Goal: Task Accomplishment & Management: Use online tool/utility

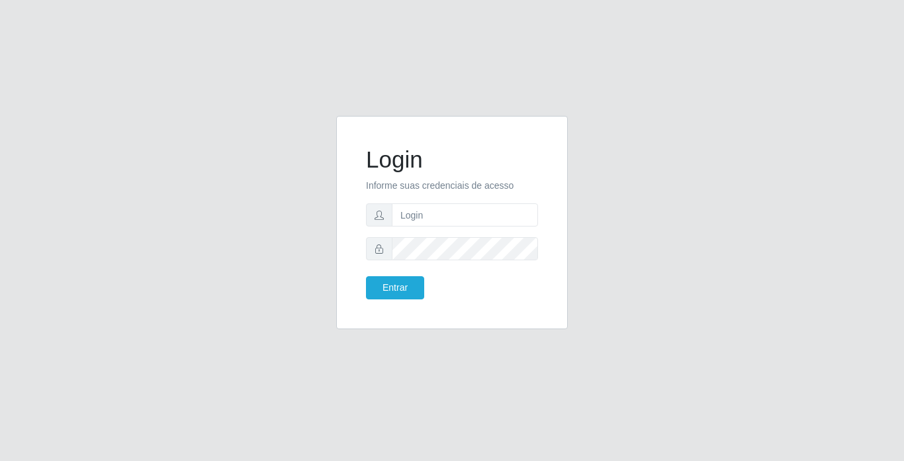
type input "moises@bemais"
click at [366, 276] on button "Entrar" at bounding box center [395, 287] width 58 height 23
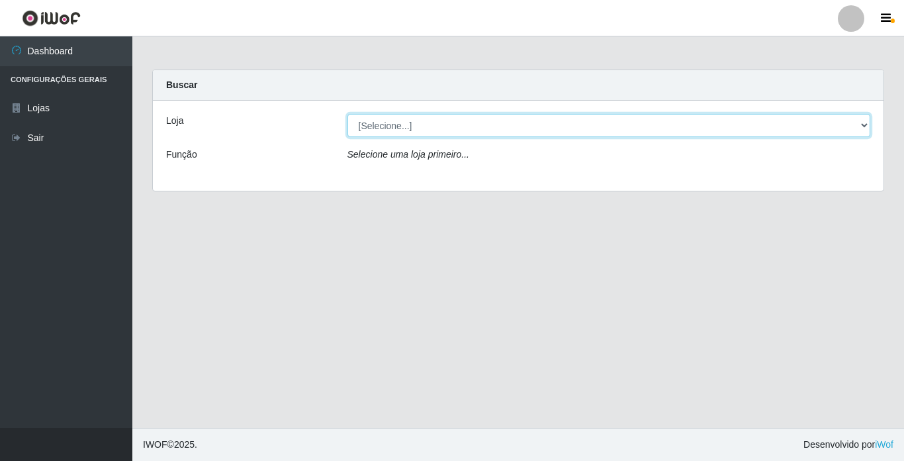
click at [735, 120] on select "[Selecione...] Bemais Supermercados - [GEOGRAPHIC_DATA]" at bounding box center [608, 125] width 523 height 23
select select "250"
click at [347, 114] on select "[Selecione...] Bemais Supermercados - [GEOGRAPHIC_DATA]" at bounding box center [608, 125] width 523 height 23
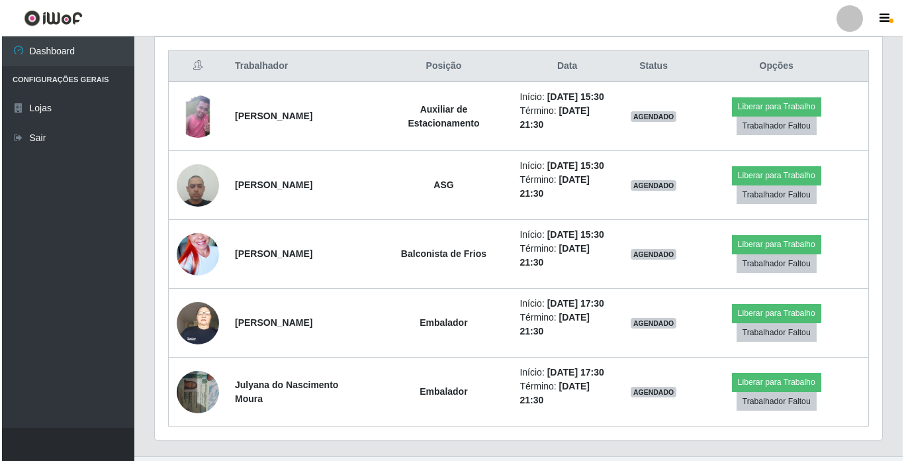
scroll to position [527, 0]
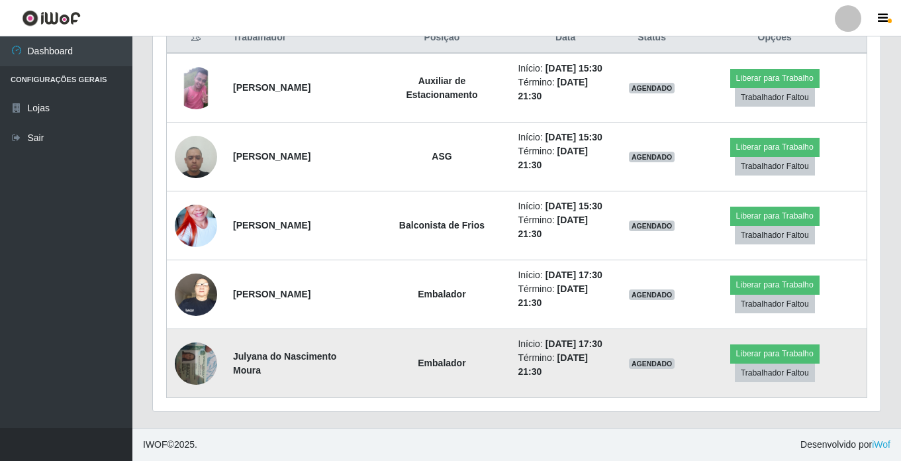
click at [197, 360] on img at bounding box center [196, 363] width 42 height 56
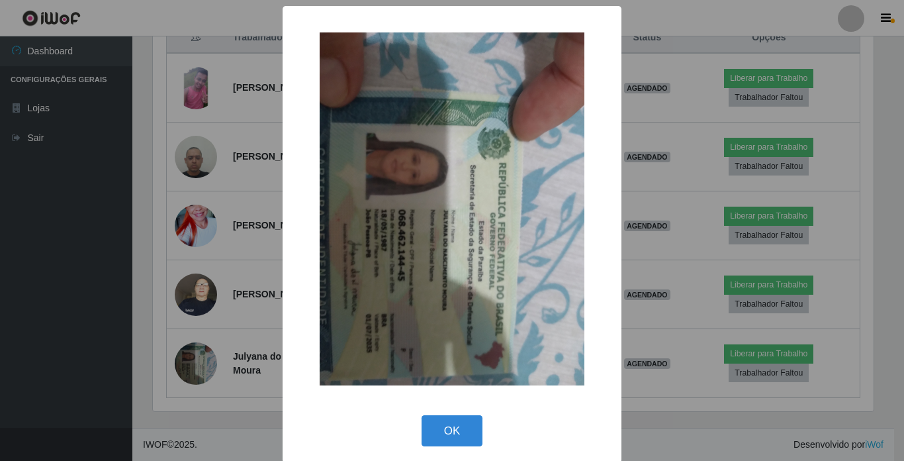
click at [676, 331] on div "× OK Cancel" at bounding box center [452, 230] width 904 height 461
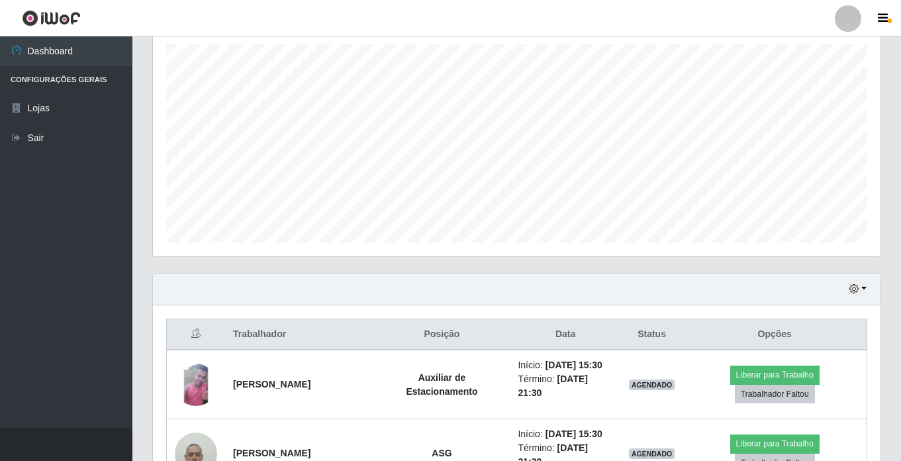
scroll to position [0, 0]
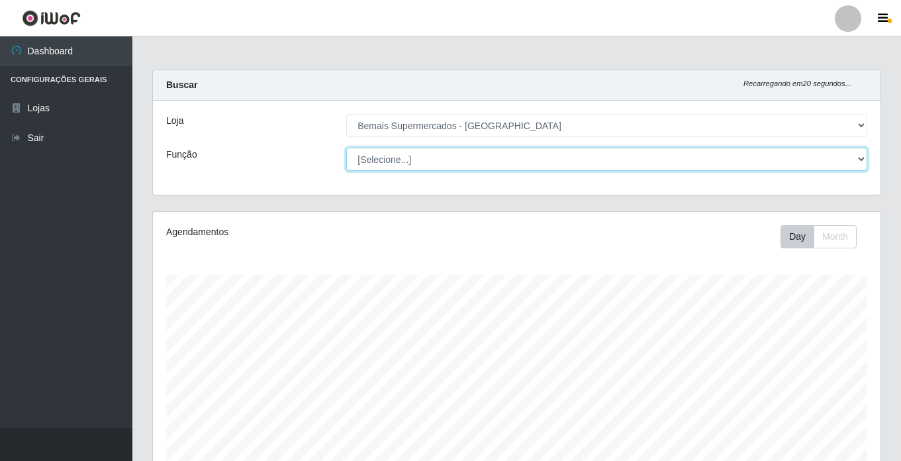
drag, startPoint x: 741, startPoint y: 158, endPoint x: 745, endPoint y: 164, distance: 7.2
click at [741, 158] on select "[Selecione...] ASG ASG + ASG ++ Auxiliar de Estacionamento Auxiliar de Estacion…" at bounding box center [606, 159] width 521 height 23
click at [346, 148] on select "[Selecione...] ASG ASG + ASG ++ Auxiliar de Estacionamento Auxiliar de Estacion…" at bounding box center [606, 159] width 521 height 23
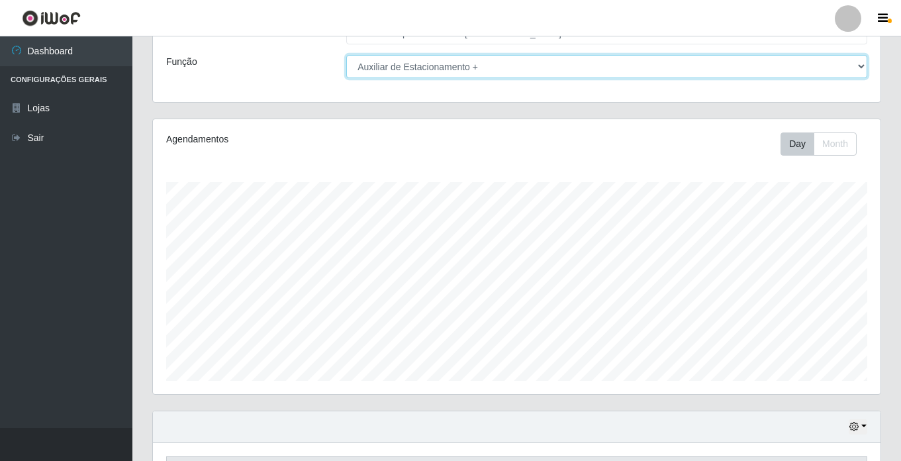
scroll to position [183, 0]
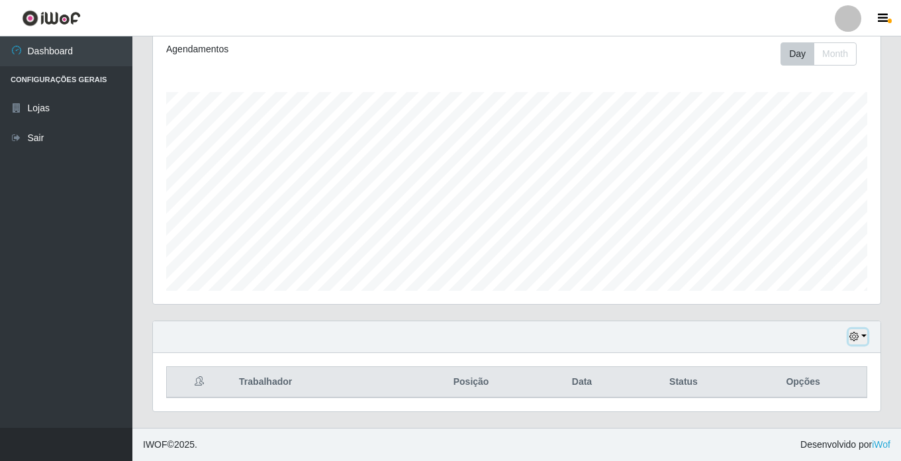
click at [866, 341] on button "button" at bounding box center [857, 336] width 19 height 15
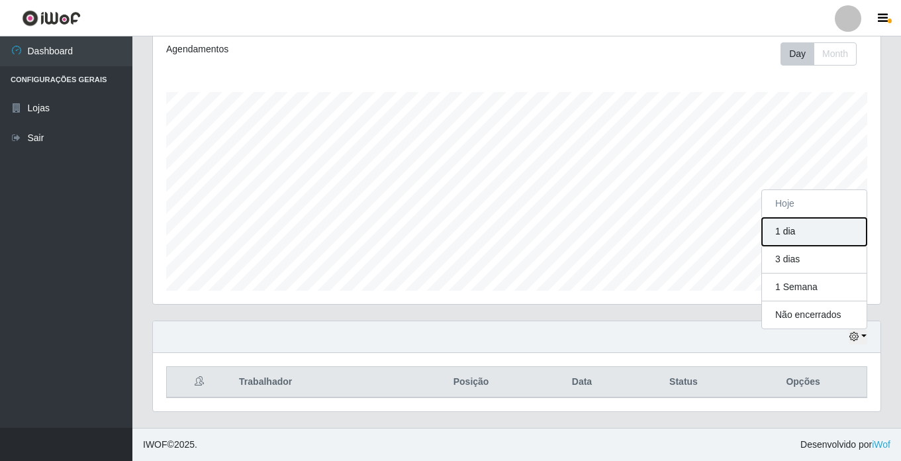
click at [828, 222] on button "1 dia" at bounding box center [814, 232] width 105 height 28
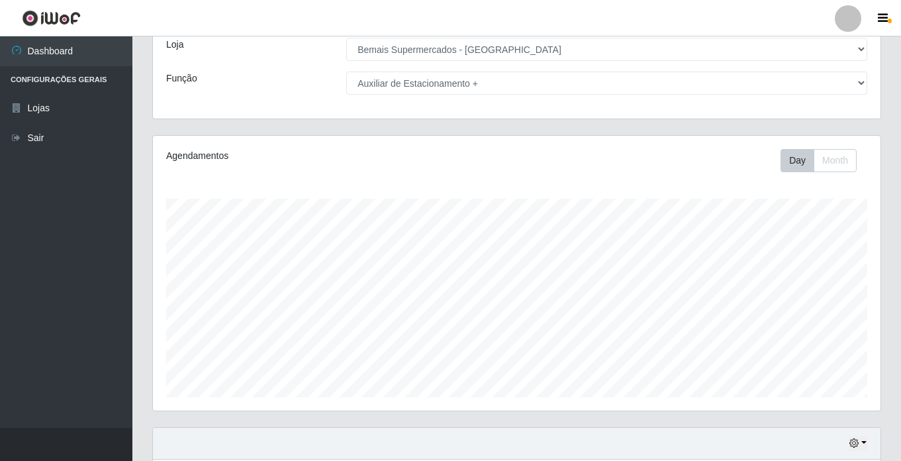
scroll to position [0, 0]
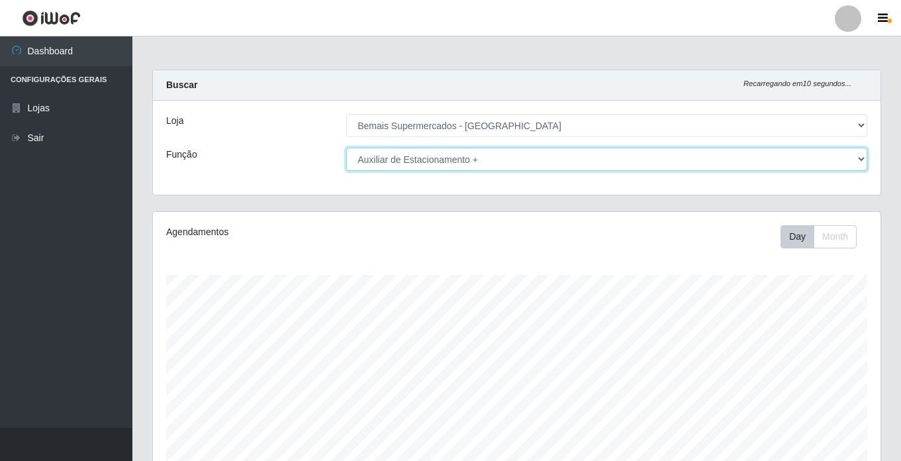
click at [749, 161] on select "[Selecione...] ASG ASG + ASG ++ Auxiliar de Estacionamento Auxiliar de Estacion…" at bounding box center [606, 159] width 521 height 23
click at [346, 148] on select "[Selecione...] ASG ASG + ASG ++ Auxiliar de Estacionamento Auxiliar de Estacion…" at bounding box center [606, 159] width 521 height 23
drag, startPoint x: 731, startPoint y: 157, endPoint x: 729, endPoint y: 171, distance: 14.7
click at [731, 157] on select "[Selecione...] ASG ASG + ASG ++ Auxiliar de Estacionamento Auxiliar de Estacion…" at bounding box center [606, 159] width 521 height 23
click at [346, 148] on select "[Selecione...] ASG ASG + ASG ++ Auxiliar de Estacionamento Auxiliar de Estacion…" at bounding box center [606, 159] width 521 height 23
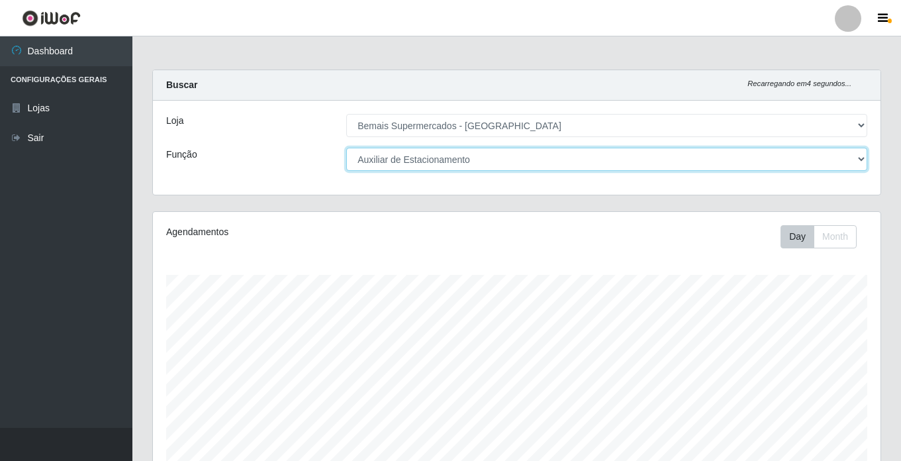
click at [833, 148] on select "[Selecione...] ASG ASG + ASG ++ Auxiliar de Estacionamento Auxiliar de Estacion…" at bounding box center [606, 159] width 521 height 23
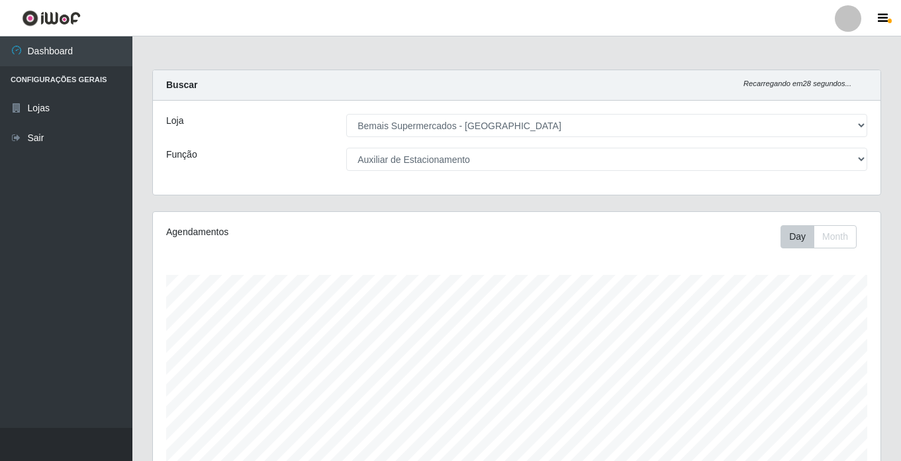
click at [821, 72] on div "Buscar Recarregando em 28 segundos..." at bounding box center [516, 85] width 727 height 30
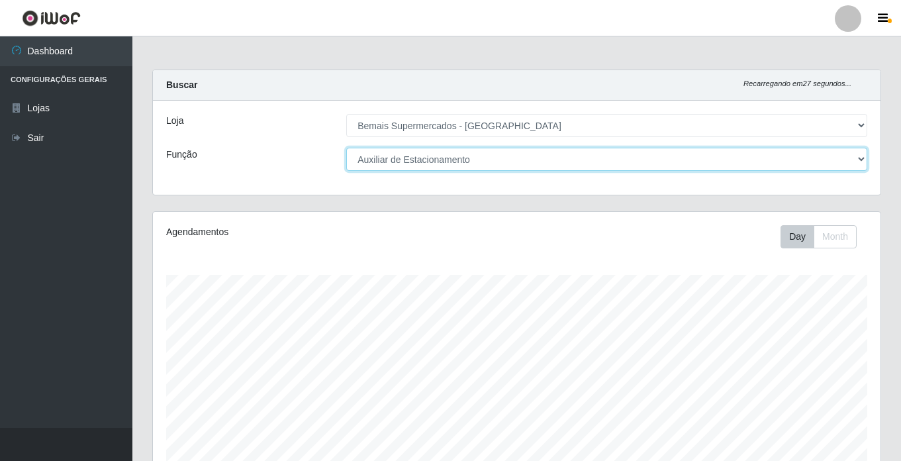
click at [830, 169] on select "[Selecione...] ASG ASG + ASG ++ Auxiliar de Estacionamento Auxiliar de Estacion…" at bounding box center [606, 159] width 521 height 23
select select "[Selecione...]"
click at [346, 148] on select "[Selecione...] ASG ASG + ASG ++ Auxiliar de Estacionamento Auxiliar de Estacion…" at bounding box center [606, 159] width 521 height 23
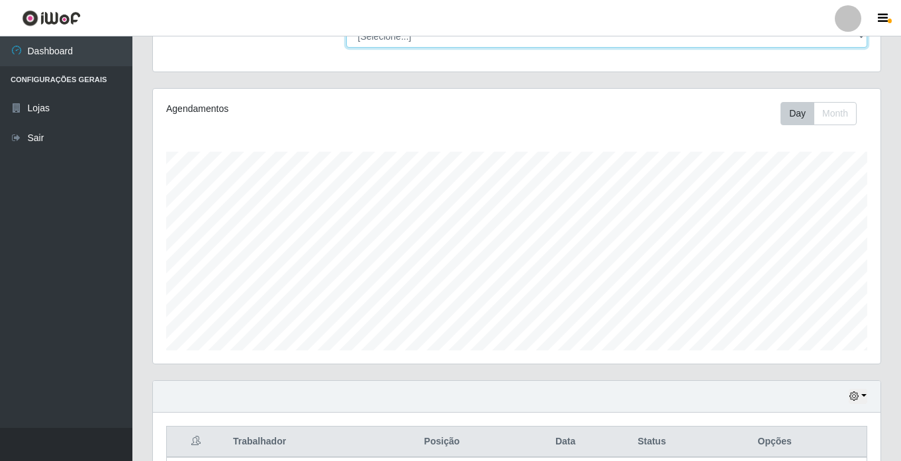
scroll to position [265, 0]
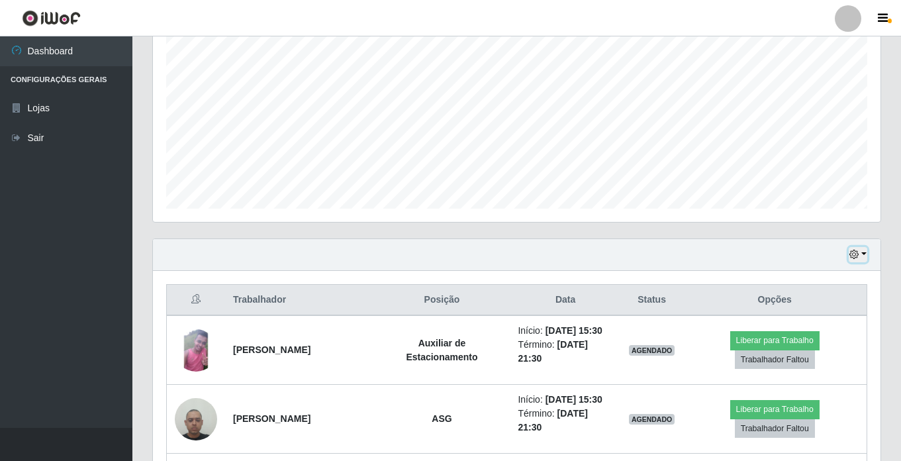
click at [865, 255] on button "button" at bounding box center [857, 254] width 19 height 15
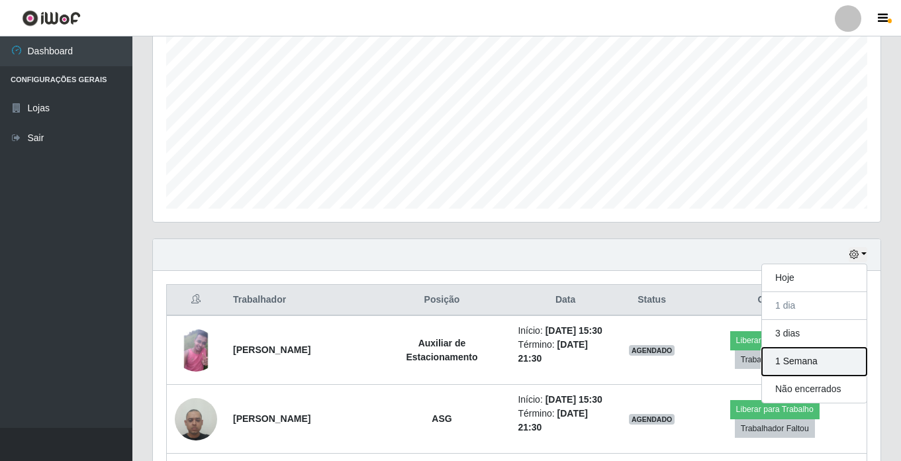
click at [840, 357] on button "1 Semana" at bounding box center [814, 361] width 105 height 28
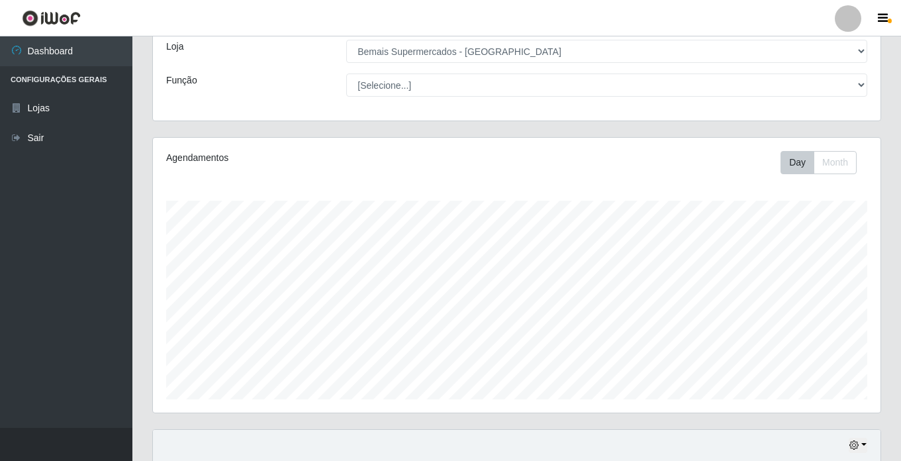
scroll to position [0, 0]
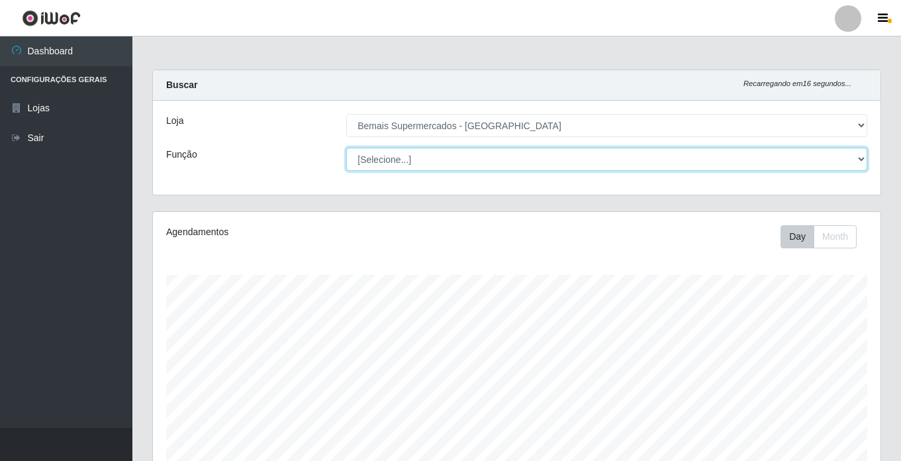
click at [797, 157] on select "[Selecione...] ASG ASG + ASG ++ Auxiliar de Estacionamento Auxiliar de Estacion…" at bounding box center [606, 159] width 521 height 23
click at [346, 148] on select "[Selecione...] ASG ASG + ASG ++ Auxiliar de Estacionamento Auxiliar de Estacion…" at bounding box center [606, 159] width 521 height 23
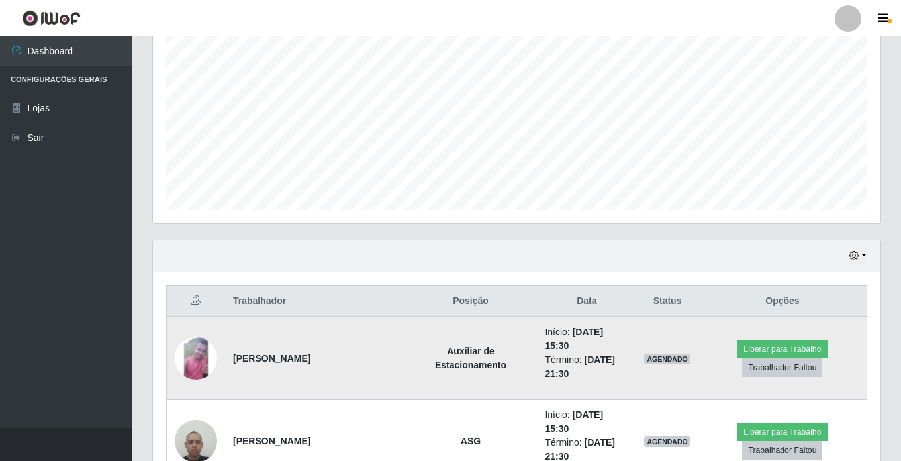
scroll to position [265, 0]
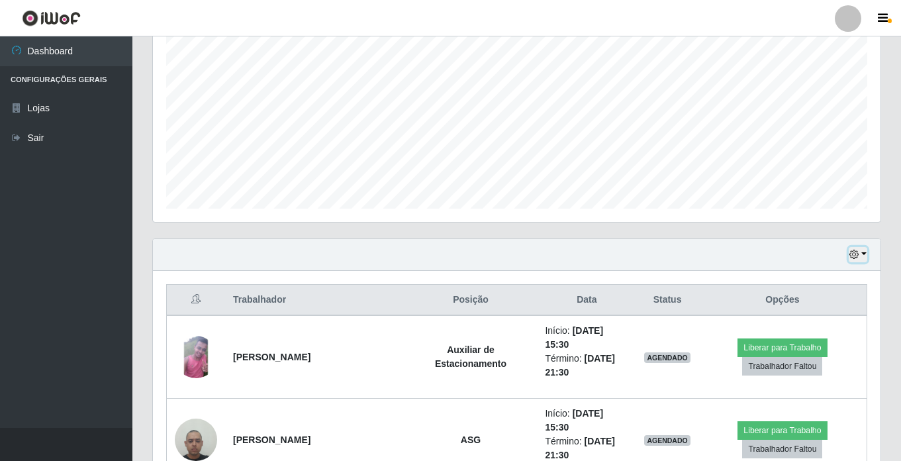
click at [858, 255] on icon "button" at bounding box center [853, 253] width 9 height 9
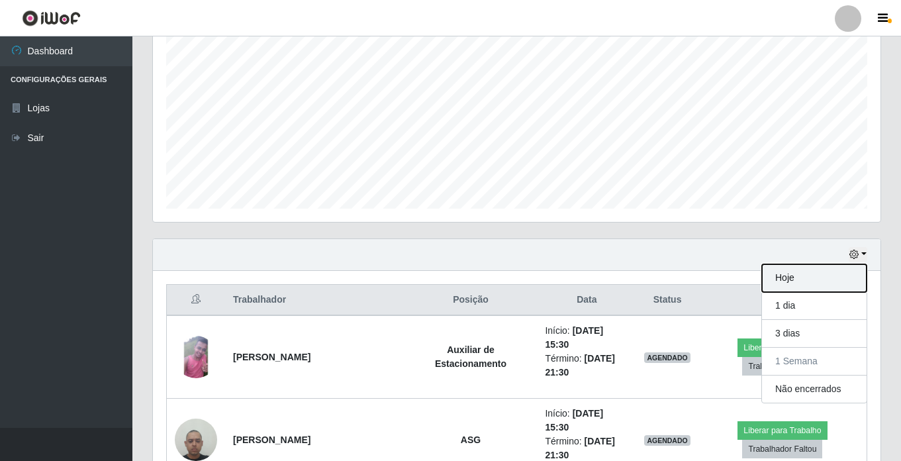
click at [801, 275] on button "Hoje" at bounding box center [814, 278] width 105 height 28
